Goal: Information Seeking & Learning: Learn about a topic

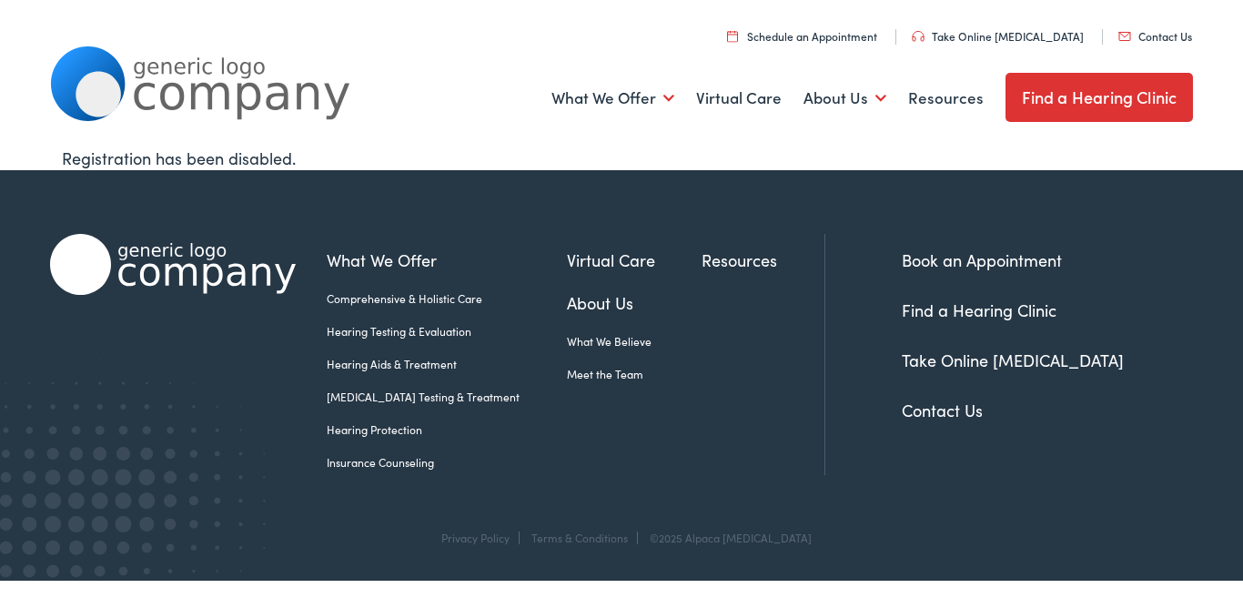
click at [581, 302] on link "About Us" at bounding box center [635, 302] width 136 height 25
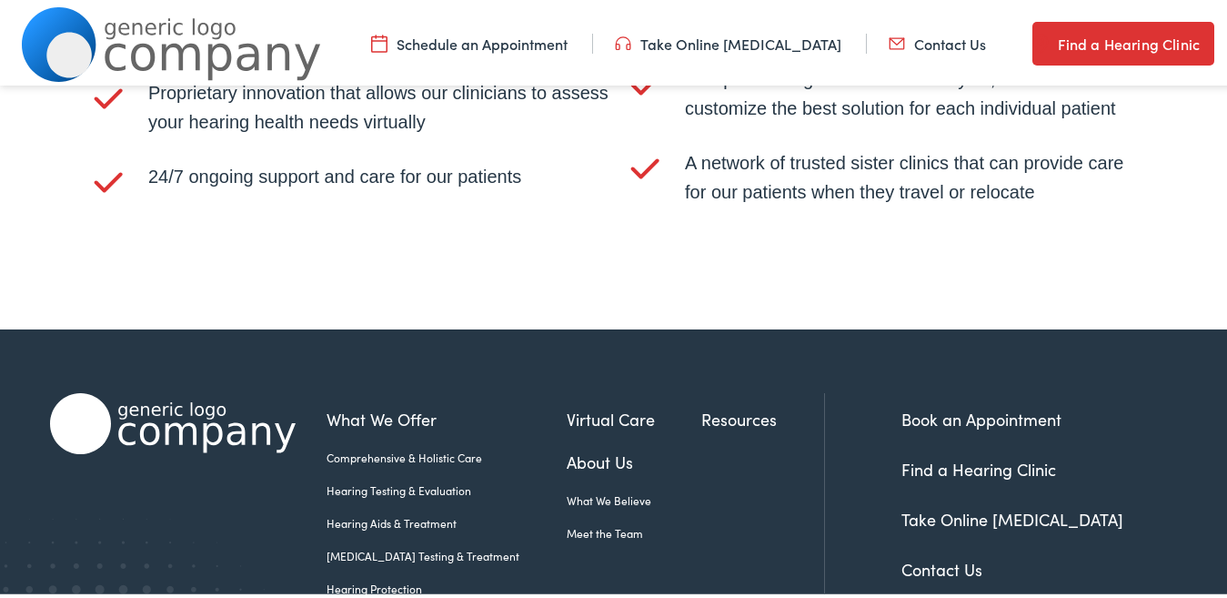
scroll to position [3730, 0]
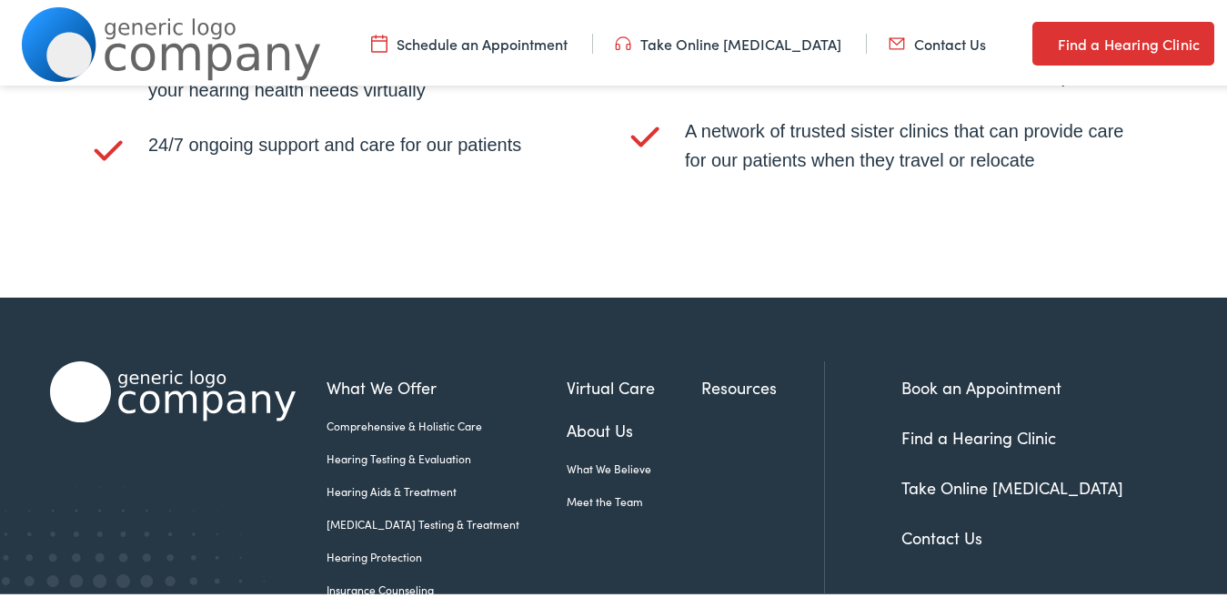
click at [347, 447] on link "Hearing Testing & Evaluation" at bounding box center [447, 455] width 240 height 16
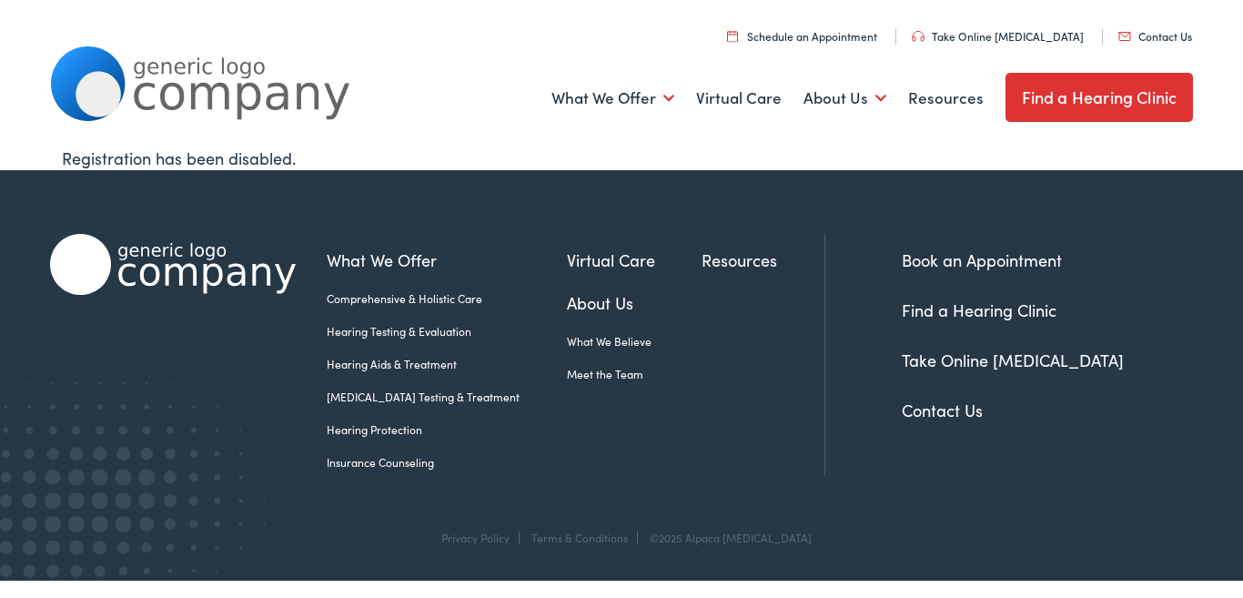
click at [913, 360] on link "Take Online [MEDICAL_DATA]" at bounding box center [1012, 359] width 222 height 23
